Goal: Task Accomplishment & Management: Use online tool/utility

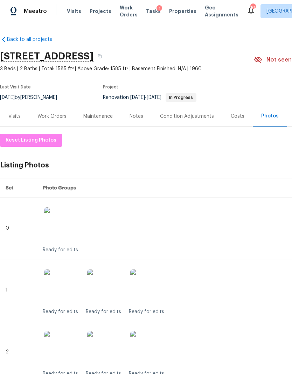
click at [74, 18] on div "Maestro Visits Projects Work Orders Tasks 1 Properties Geo Assignments 10 [GEOG…" at bounding box center [146, 11] width 292 height 22
click at [72, 12] on span "Visits" at bounding box center [74, 11] width 14 height 7
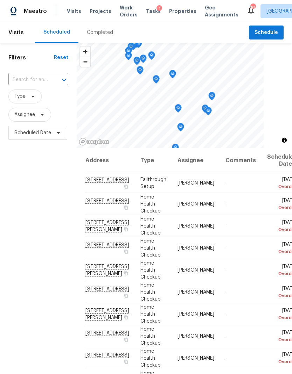
click at [36, 83] on input "text" at bounding box center [28, 80] width 40 height 11
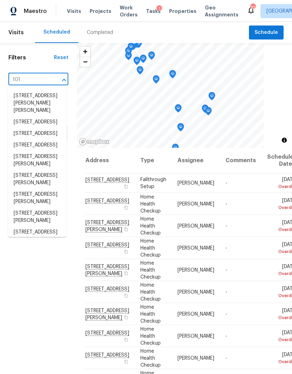
type input "1018"
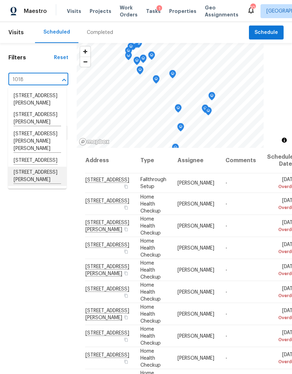
click at [32, 186] on li "[STREET_ADDRESS][PERSON_NAME]" at bounding box center [37, 176] width 58 height 19
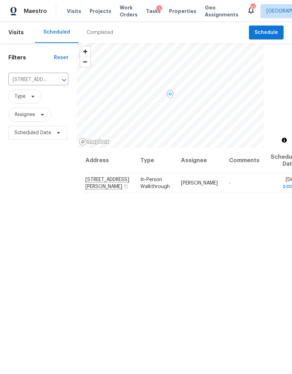
click at [0, 0] on icon at bounding box center [0, 0] width 0 height 0
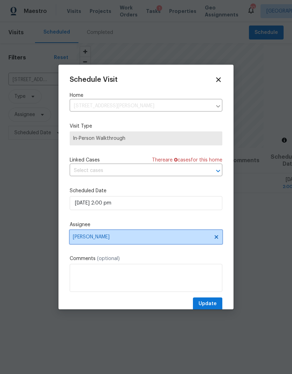
click at [182, 242] on span "[PERSON_NAME]" at bounding box center [146, 237] width 153 height 14
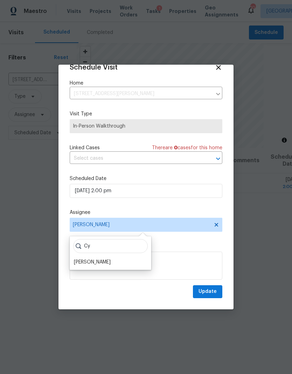
scroll to position [14, 0]
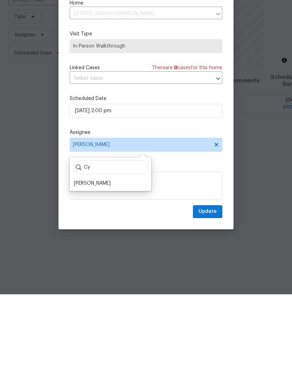
type input "Cy"
click at [108, 260] on div "[PERSON_NAME]" at bounding box center [92, 263] width 37 height 7
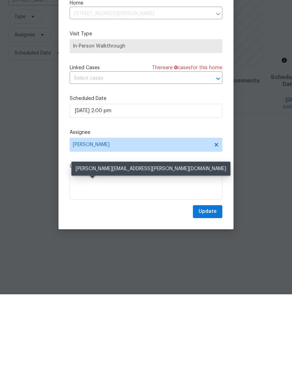
scroll to position [28, 0]
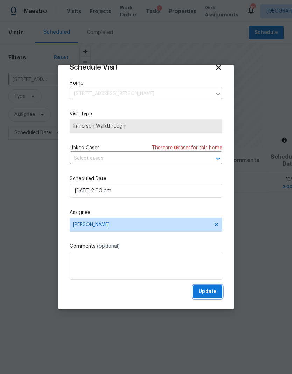
click at [212, 288] on span "Update" at bounding box center [207, 292] width 18 height 9
